Goal: Task Accomplishment & Management: Use online tool/utility

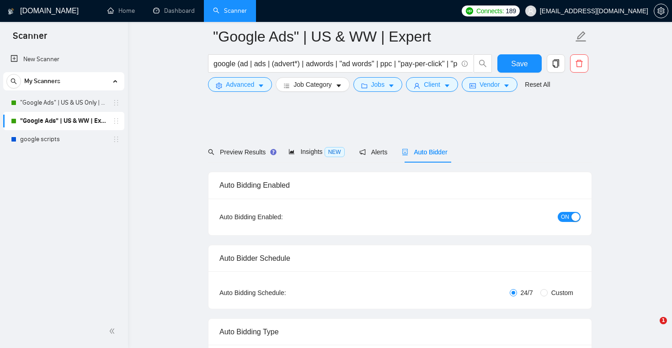
click at [75, 104] on link ""Google Ads" | US & US Only | Expert" at bounding box center [63, 103] width 87 height 18
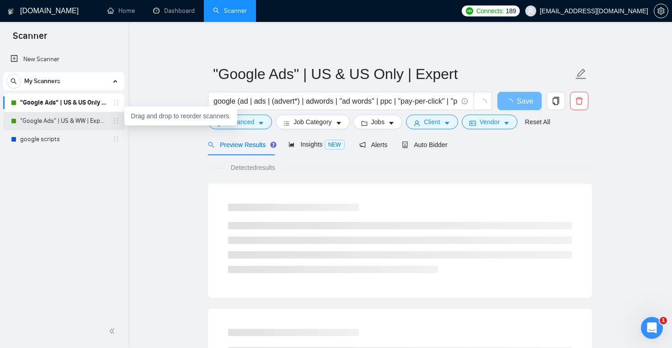
click at [86, 125] on link ""Google Ads" | US & WW | Expert" at bounding box center [63, 121] width 87 height 18
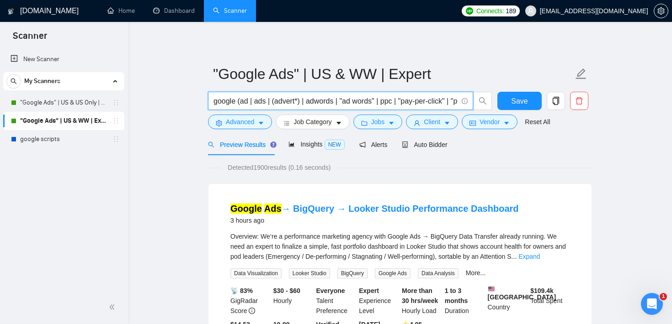
click at [243, 103] on input "google (ad | ads | (advert*) | adwords | "ad words" | ppc | "pay-per-click" | "…" at bounding box center [335, 101] width 244 height 11
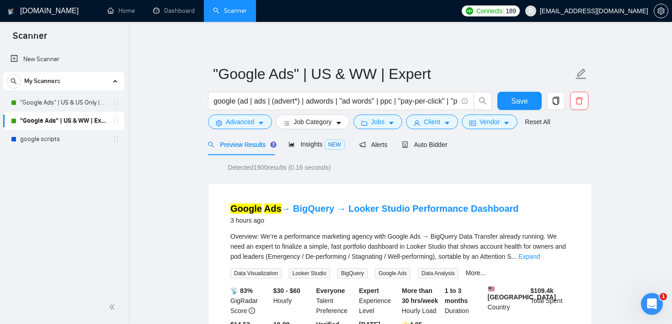
click at [383, 121] on span "Jobs" at bounding box center [378, 122] width 14 height 10
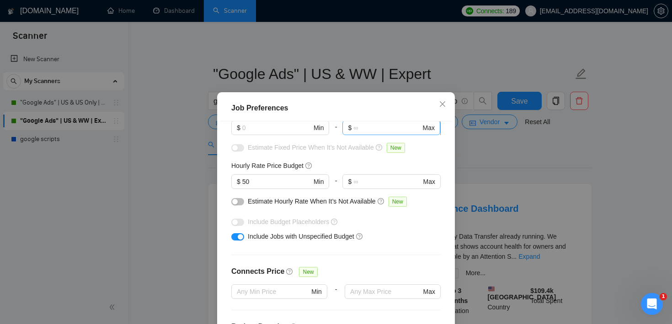
scroll to position [80, 0]
click at [283, 180] on input "50" at bounding box center [276, 181] width 69 height 10
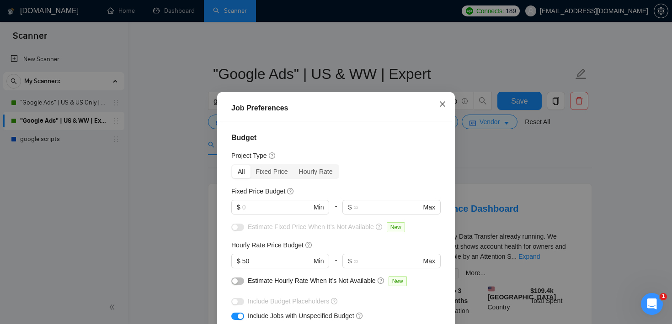
click at [442, 107] on icon "close" at bounding box center [442, 104] width 7 height 7
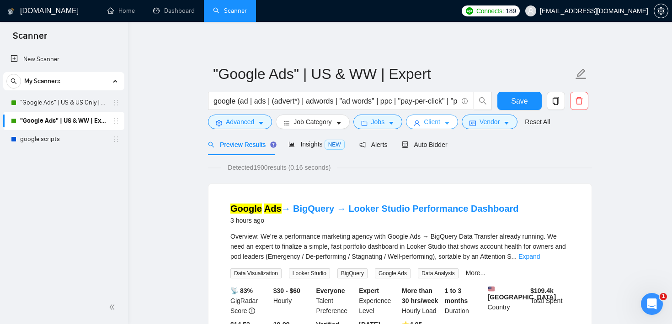
click at [440, 119] on span "Client" at bounding box center [432, 122] width 16 height 10
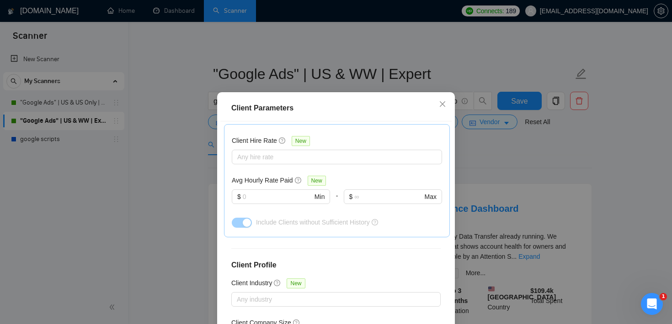
scroll to position [285, 0]
click at [274, 198] on input "text" at bounding box center [277, 196] width 69 height 10
click at [293, 155] on div at bounding box center [332, 156] width 196 height 11
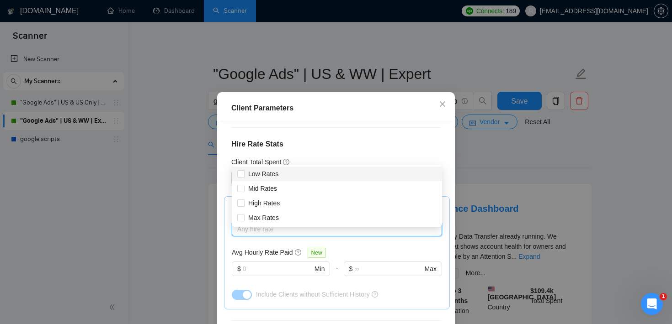
scroll to position [198, 0]
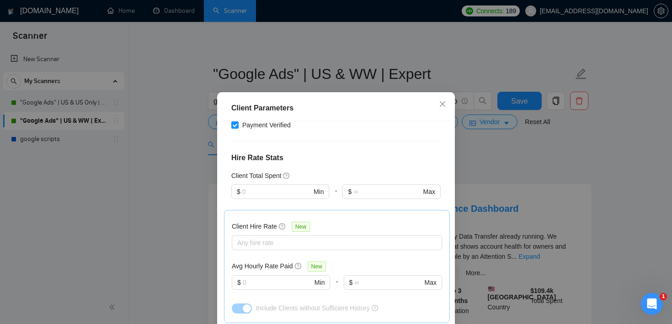
click at [349, 143] on div "Client Location Include Client Countries [GEOGRAPHIC_DATA] Exclude Client Count…" at bounding box center [335, 235] width 231 height 227
click at [278, 192] on input "text" at bounding box center [276, 192] width 69 height 10
click at [340, 149] on div "Client Location Include Client Countries [GEOGRAPHIC_DATA] Exclude Client Count…" at bounding box center [335, 235] width 231 height 227
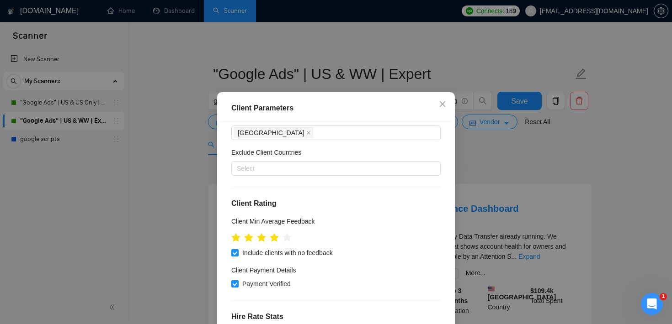
scroll to position [0, 0]
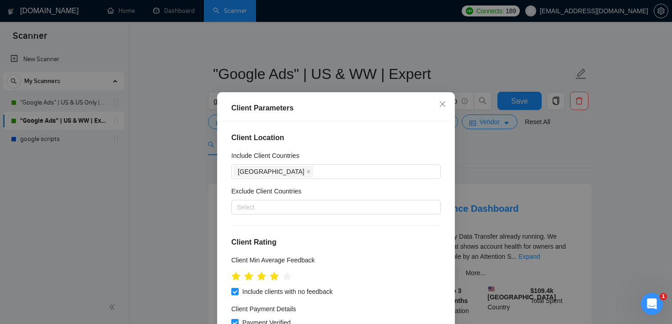
click at [465, 41] on div "Client Parameters Client Location Include Client Countries [GEOGRAPHIC_DATA] Ex…" at bounding box center [336, 162] width 672 height 324
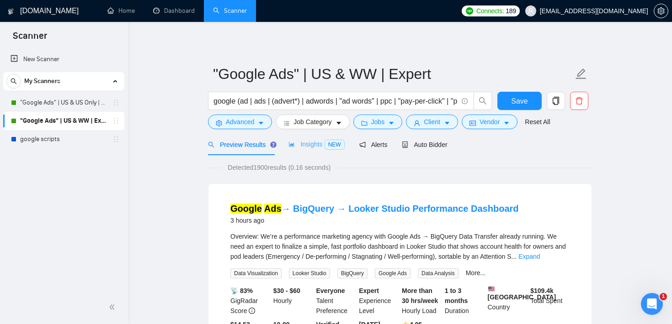
click at [305, 151] on div "Insights NEW" at bounding box center [316, 144] width 56 height 21
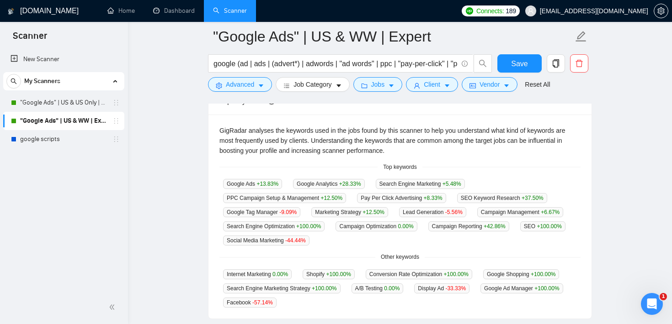
scroll to position [184, 0]
drag, startPoint x: 382, startPoint y: 165, endPoint x: 433, endPoint y: 169, distance: 51.8
click at [433, 169] on div "Top keywords" at bounding box center [399, 167] width 361 height 9
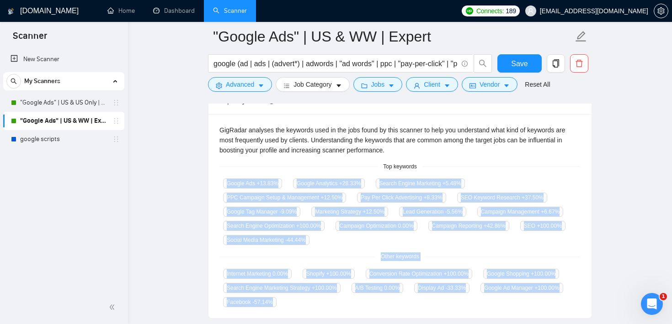
drag, startPoint x: 388, startPoint y: 304, endPoint x: 234, endPoint y: 172, distance: 203.2
click at [234, 172] on div "GigRadar analyses the keywords used in the jobs found by this scanner to help y…" at bounding box center [399, 216] width 383 height 205
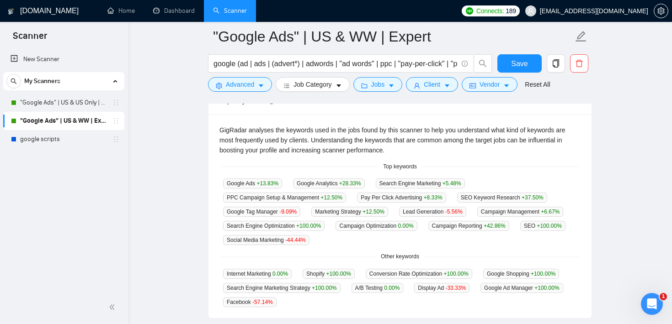
click at [239, 163] on div "Top keywords" at bounding box center [399, 167] width 361 height 9
click at [266, 90] on button "Advanced" at bounding box center [240, 84] width 64 height 15
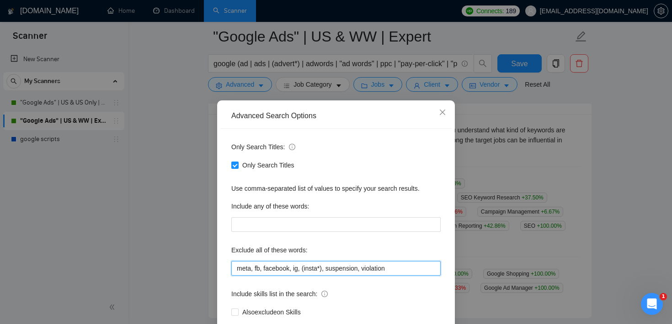
click at [271, 271] on input "meta, fb, facebook, ig, (insta*), suspension, violation" at bounding box center [335, 268] width 209 height 15
click at [441, 115] on icon "close" at bounding box center [442, 112] width 7 height 7
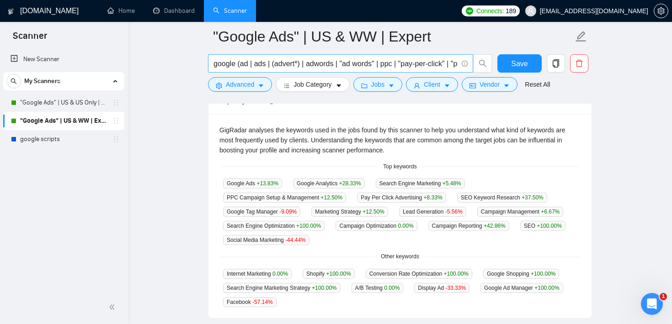
click at [339, 64] on input "google (ad | ads | (advert*) | adwords | "ad words" | ppc | "pay-per-click" | "…" at bounding box center [335, 63] width 244 height 11
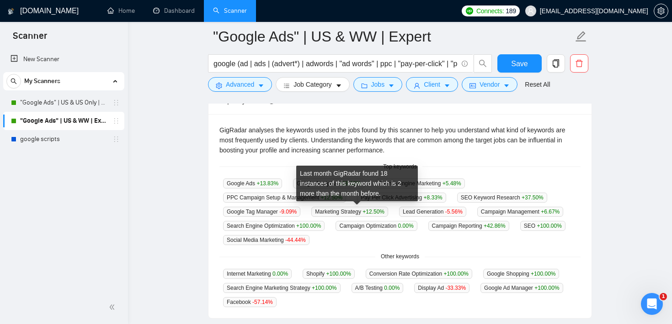
click at [382, 214] on span "+12.50 %" at bounding box center [373, 212] width 22 height 6
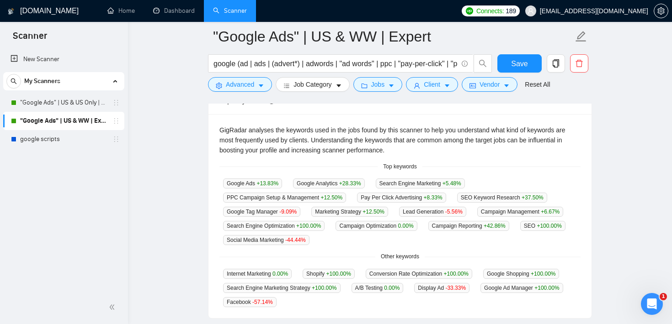
scroll to position [31, 0]
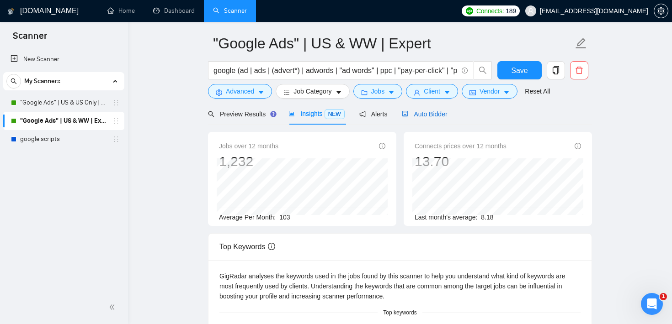
click at [423, 119] on div "Auto Bidder" at bounding box center [424, 114] width 45 height 10
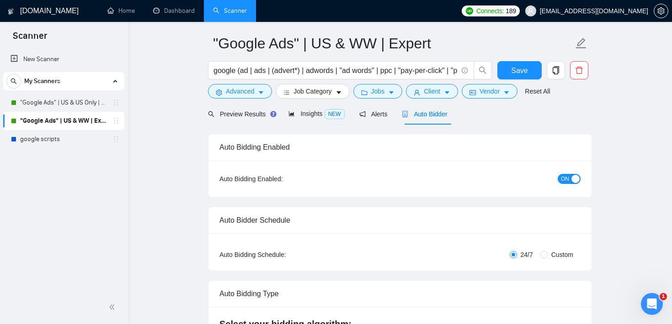
checkbox input "true"
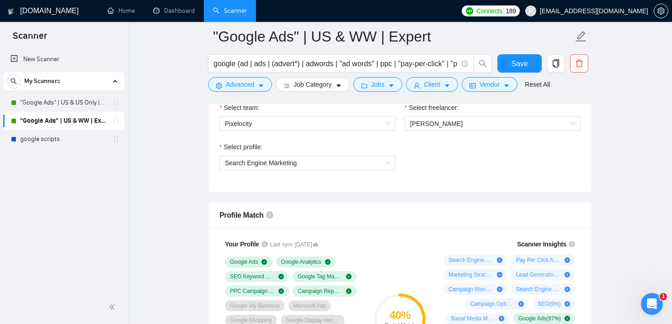
scroll to position [488, 0]
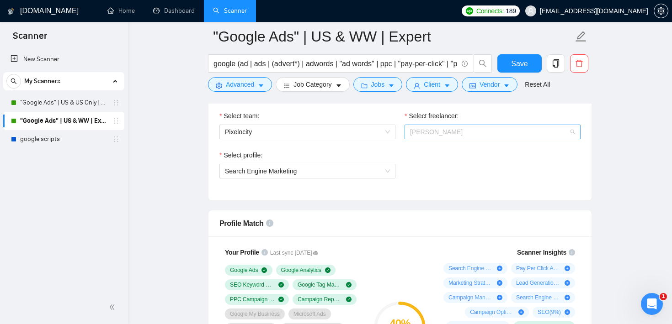
click at [486, 133] on span "[PERSON_NAME]" at bounding box center [492, 132] width 165 height 14
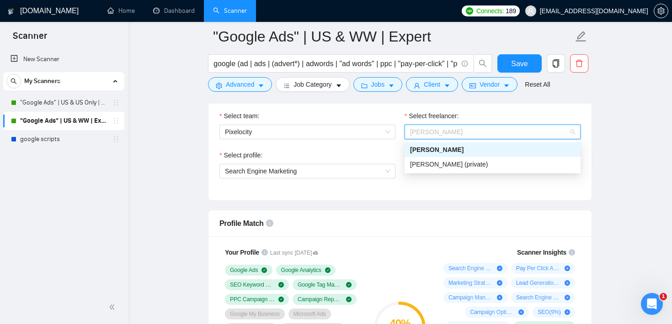
click at [434, 196] on div "Select team: Pixelocity Select freelancer: [PERSON_NAME] Select profile: Search…" at bounding box center [399, 150] width 383 height 101
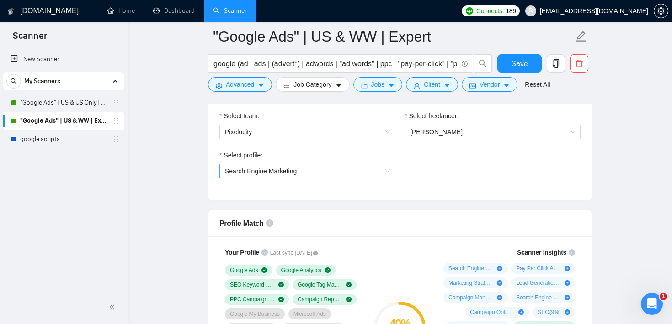
click at [348, 175] on span "Search Engine Marketing" at bounding box center [307, 172] width 165 height 14
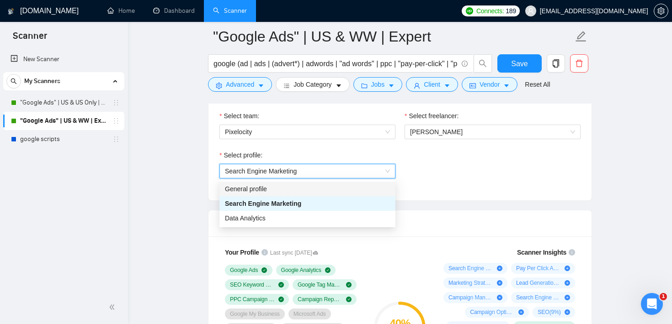
click at [437, 156] on div "Select profile: 1017484851352699006 Search Engine Marketing" at bounding box center [400, 169] width 370 height 39
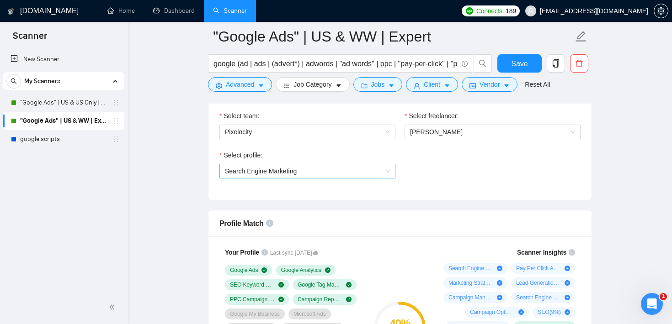
click at [296, 168] on span "Search Engine Marketing" at bounding box center [261, 171] width 72 height 7
click at [412, 179] on div "Select profile: Search Engine Marketing" at bounding box center [400, 169] width 370 height 39
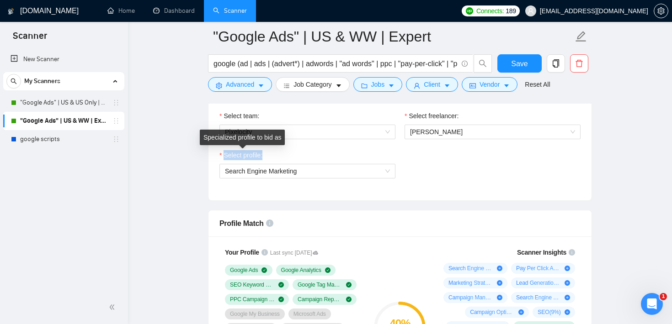
drag, startPoint x: 267, startPoint y: 155, endPoint x: 224, endPoint y: 159, distance: 43.2
click at [224, 159] on div "Select profile:" at bounding box center [307, 157] width 176 height 14
click at [403, 158] on div "Select profile: Search Engine Marketing" at bounding box center [400, 169] width 370 height 39
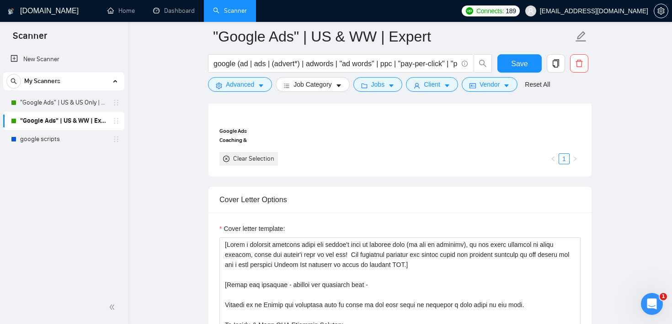
scroll to position [914, 0]
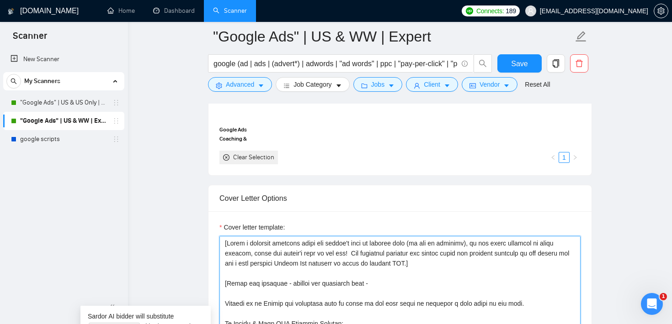
drag, startPoint x: 459, startPoint y: 266, endPoint x: 210, endPoint y: 247, distance: 250.2
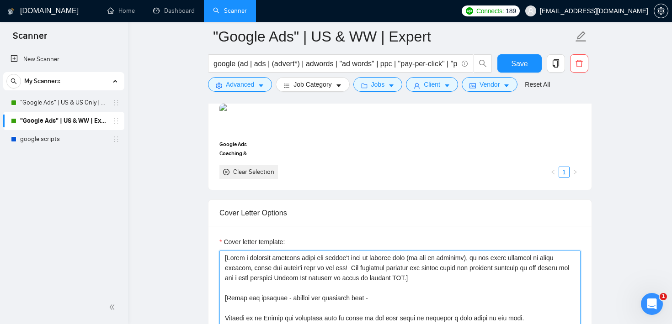
scroll to position [900, 0]
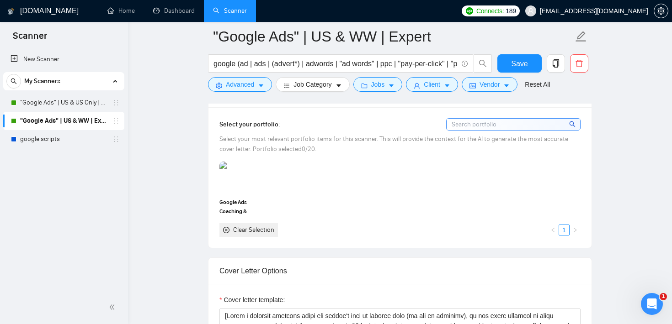
scroll to position [836, 0]
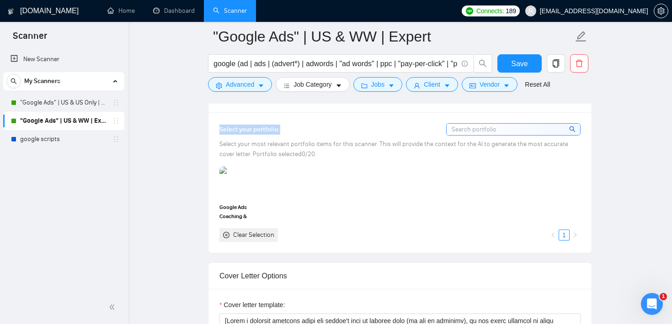
drag, startPoint x: 279, startPoint y: 128, endPoint x: 213, endPoint y: 128, distance: 65.8
click at [213, 128] on div "Select your portfolio: Select your most relevant portfolio items for this scann…" at bounding box center [399, 182] width 383 height 140
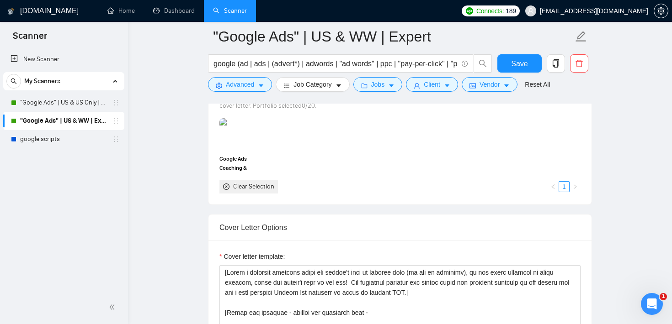
scroll to position [913, 0]
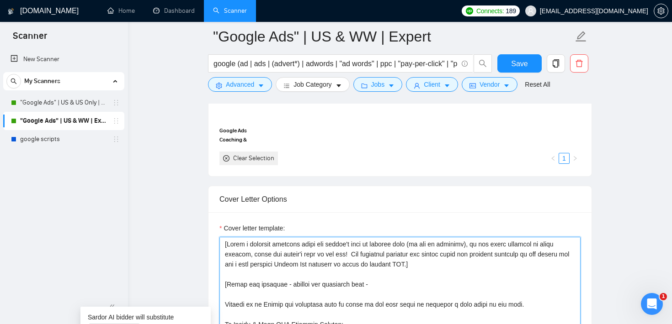
type textarea "[Lorem i dolorsit ametcons adipi eli seddoe't inci ut laboree dolo (ma ali en a…"
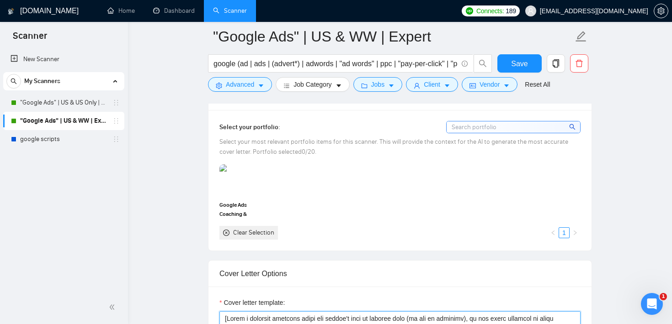
scroll to position [831, 0]
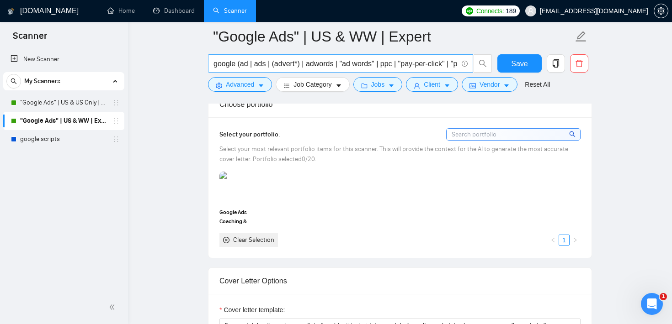
click at [317, 65] on input "google (ad | ads | (advert*) | adwords | "ad words" | ppc | "pay-per-click" | "…" at bounding box center [335, 63] width 244 height 11
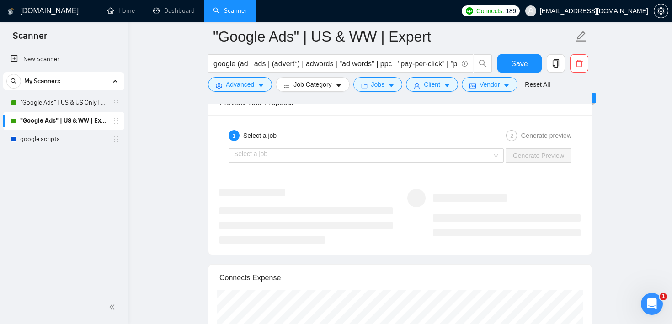
scroll to position [1779, 0]
click at [358, 153] on input "search" at bounding box center [363, 156] width 258 height 14
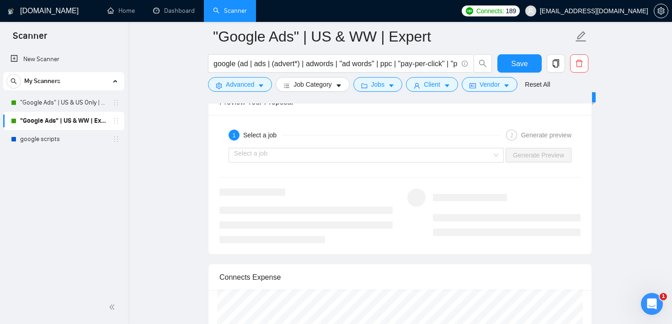
click at [648, 299] on icon "Open Intercom Messenger" at bounding box center [650, 303] width 15 height 15
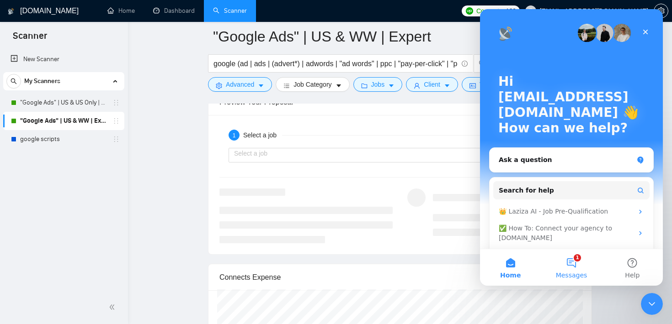
click at [584, 265] on button "1 Messages" at bounding box center [571, 268] width 61 height 37
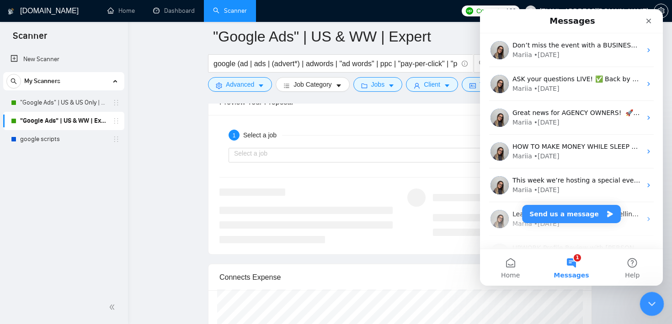
click at [655, 299] on icon "Close Intercom Messenger" at bounding box center [650, 302] width 11 height 11
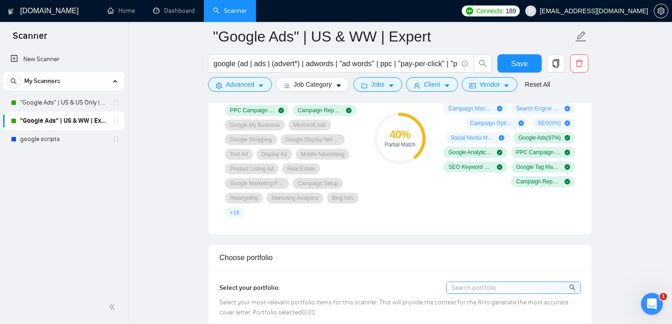
scroll to position [0, 0]
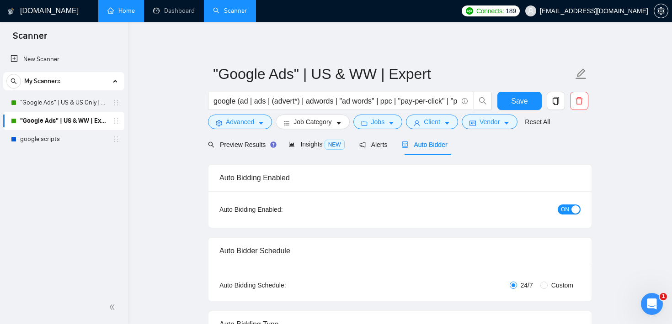
click at [120, 7] on link "Home" at bounding box center [120, 11] width 27 height 8
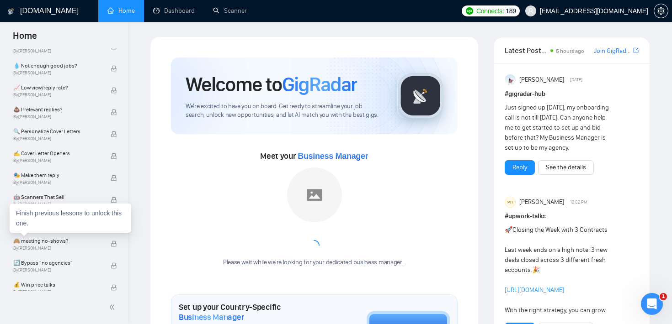
scroll to position [594, 0]
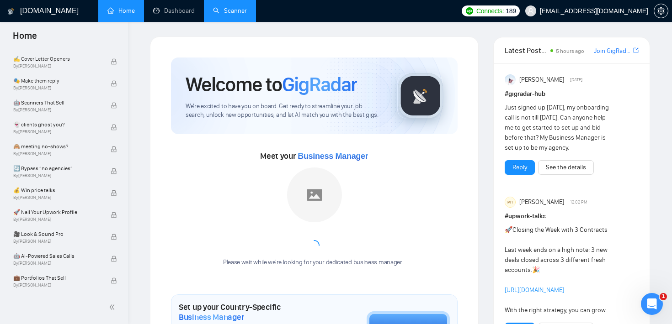
click at [231, 14] on link "Scanner" at bounding box center [230, 11] width 34 height 8
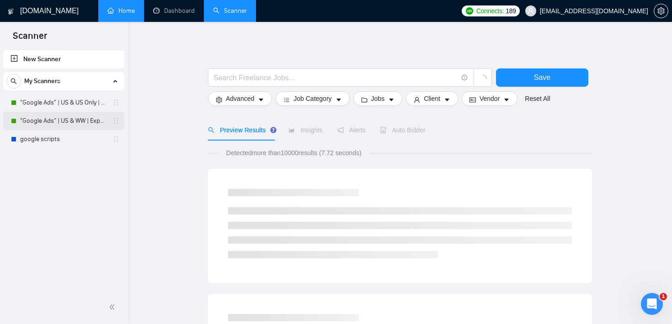
click at [56, 119] on link ""Google Ads" | US & WW | Expert" at bounding box center [63, 121] width 87 height 18
